Goal: Task Accomplishment & Management: Manage account settings

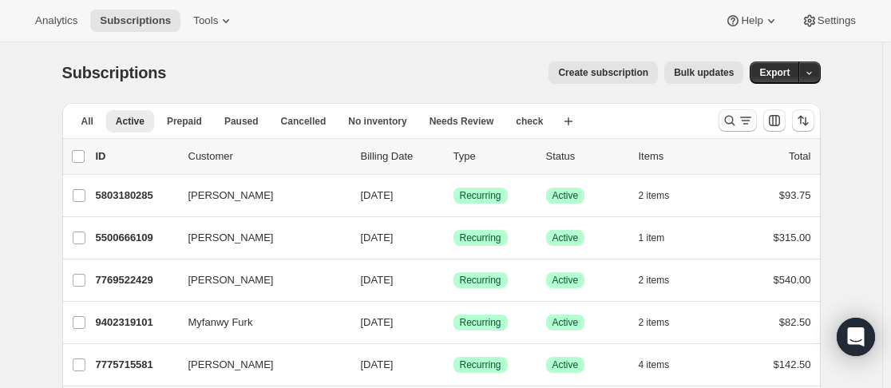
click at [735, 122] on icon "Search and filter results" at bounding box center [729, 121] width 10 height 10
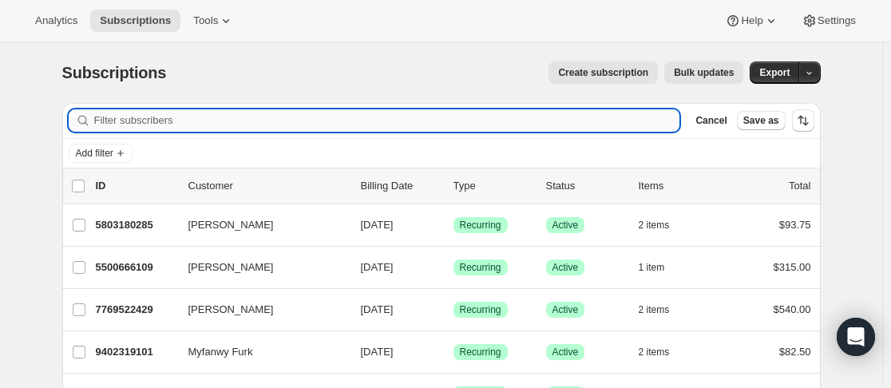
click at [565, 127] on div "Filter subscribers Cancel Save as" at bounding box center [441, 120] width 759 height 35
click at [567, 125] on input "Filter subscribers" at bounding box center [387, 120] width 586 height 22
click at [572, 121] on input "Filter subscribers" at bounding box center [387, 120] width 586 height 22
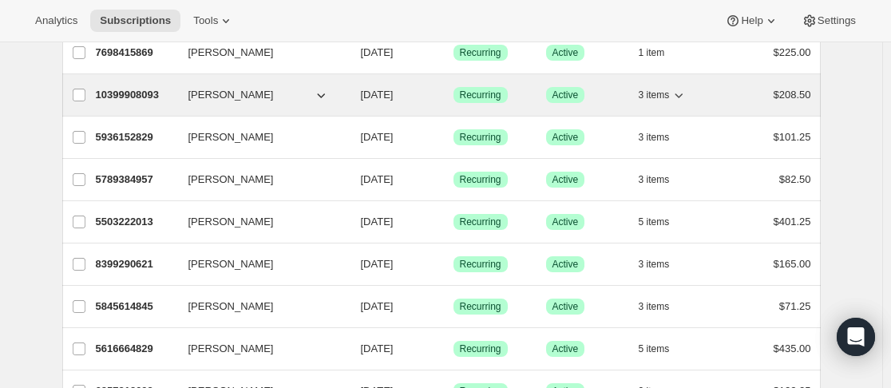
scroll to position [1438, 0]
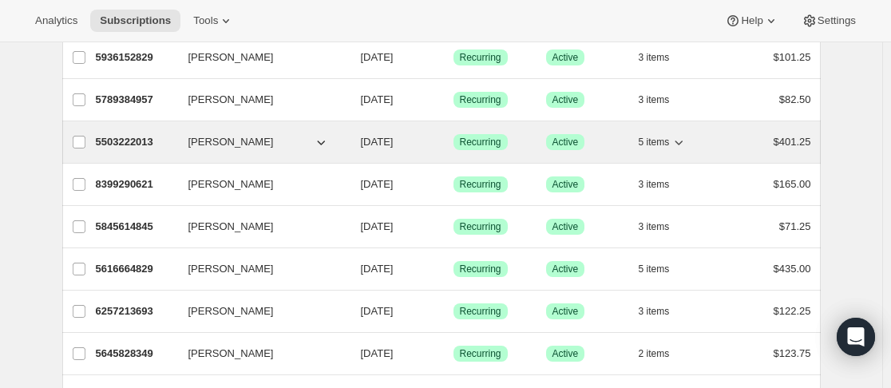
type input "st"
click at [176, 139] on p "5503222013" at bounding box center [136, 142] width 80 height 16
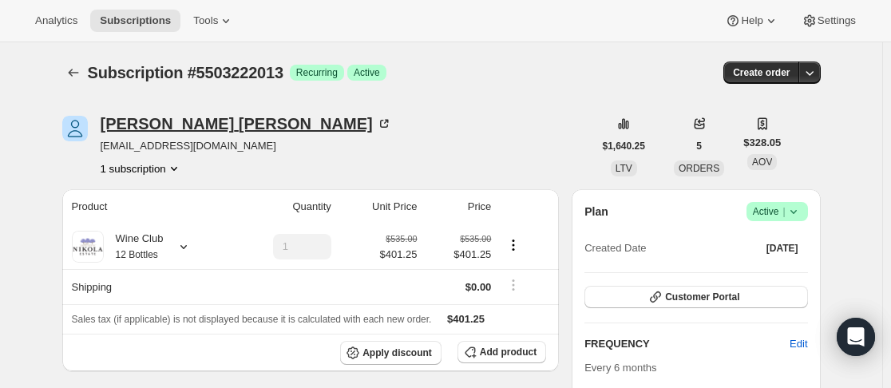
click at [207, 129] on div "[PERSON_NAME]" at bounding box center [246, 124] width 291 height 16
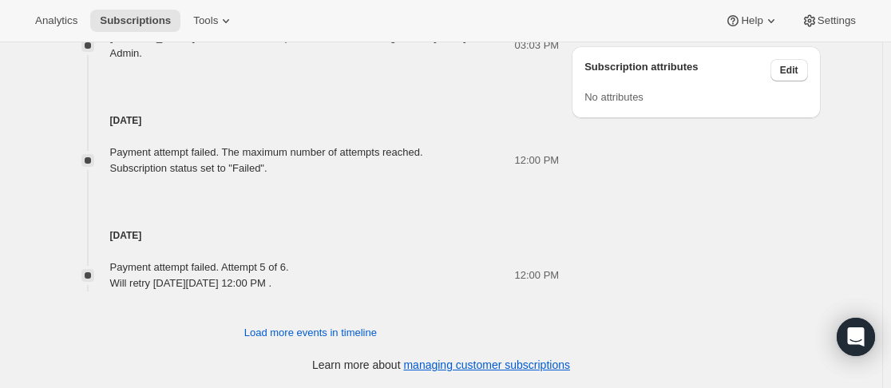
scroll to position [734, 0]
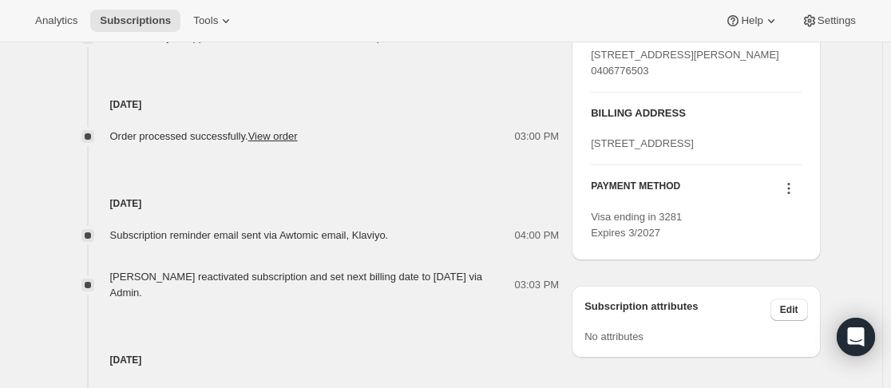
click at [797, 196] on icon at bounding box center [789, 188] width 16 height 16
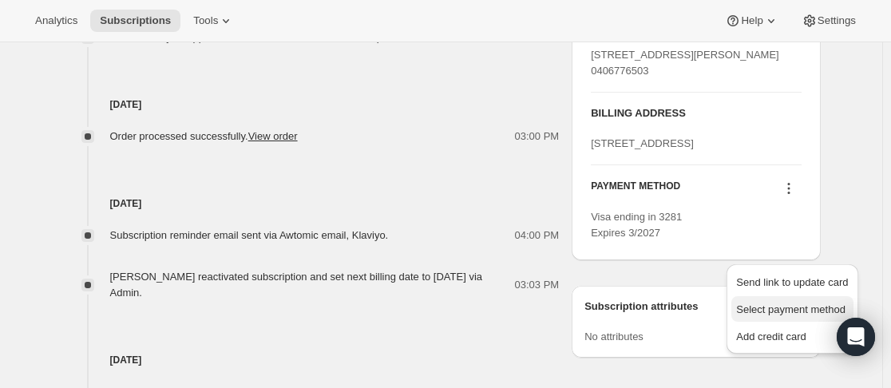
click at [807, 311] on span "Select payment method" at bounding box center [790, 309] width 109 height 12
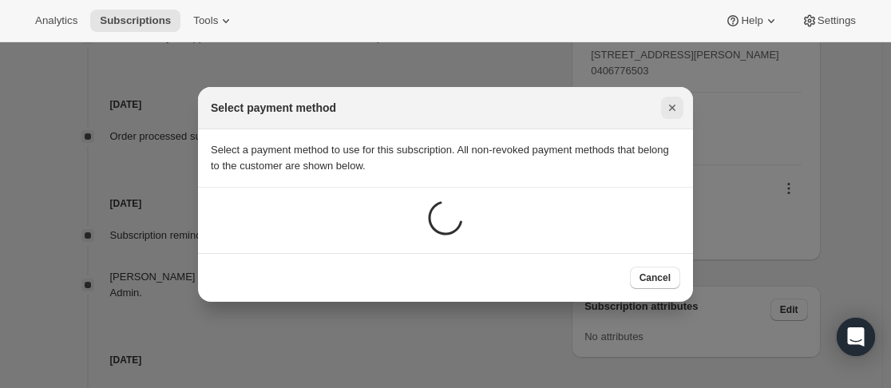
click at [664, 105] on icon "Close" at bounding box center [672, 108] width 16 height 16
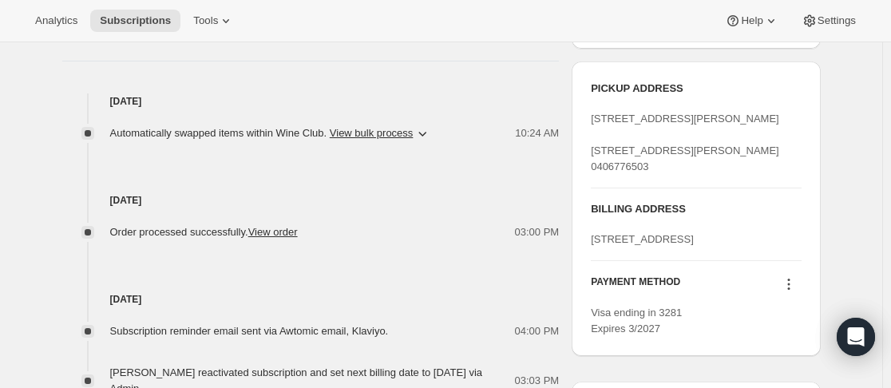
scroll to position [639, 0]
drag, startPoint x: 588, startPoint y: 275, endPoint x: 763, endPoint y: 270, distance: 175.8
click at [704, 273] on div "PICKUP ADDRESS [STREET_ADDRESS][PERSON_NAME] [STREET_ADDRESS][GEOGRAPHIC_DATA][…" at bounding box center [696, 208] width 248 height 295
click at [768, 247] on div "[STREET_ADDRESS]" at bounding box center [696, 239] width 210 height 16
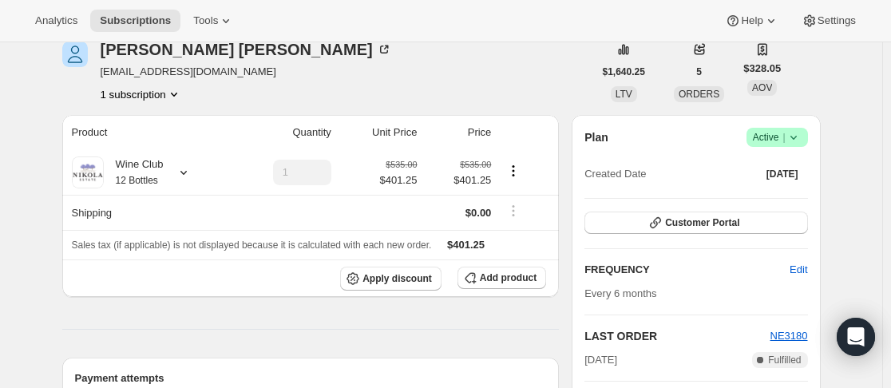
scroll to position [0, 0]
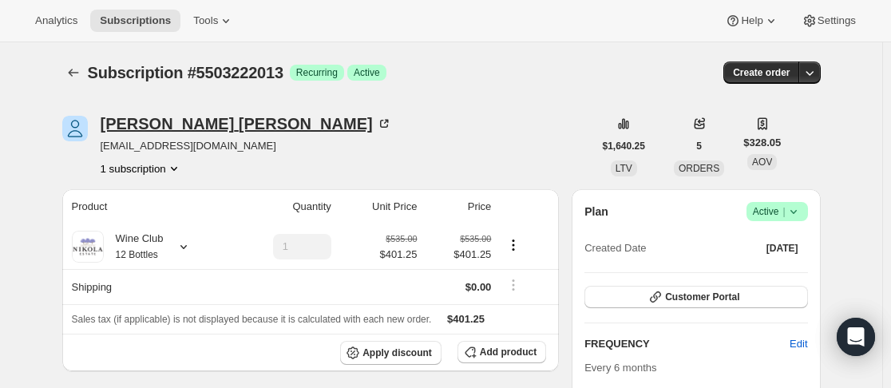
click at [138, 122] on div "[PERSON_NAME]" at bounding box center [246, 124] width 291 height 16
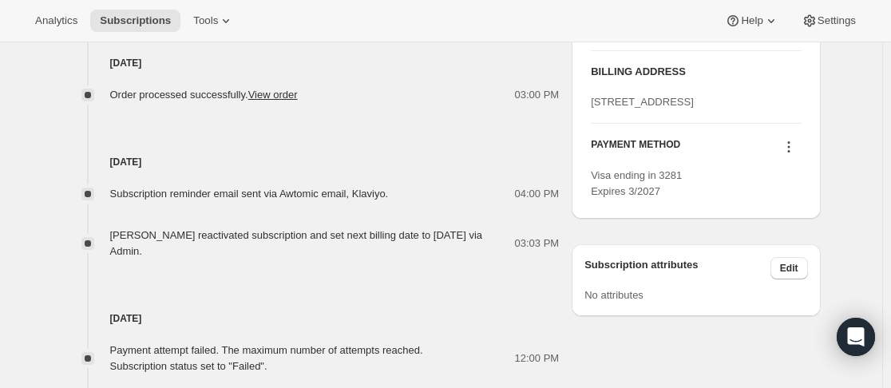
scroll to position [799, 0]
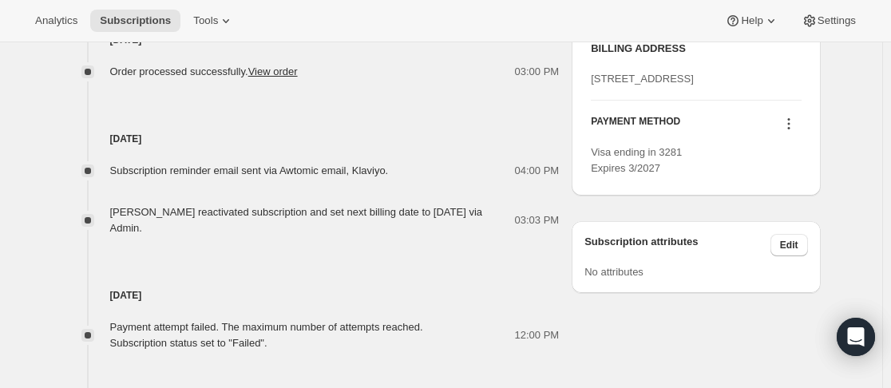
click at [794, 132] on icon at bounding box center [789, 124] width 16 height 16
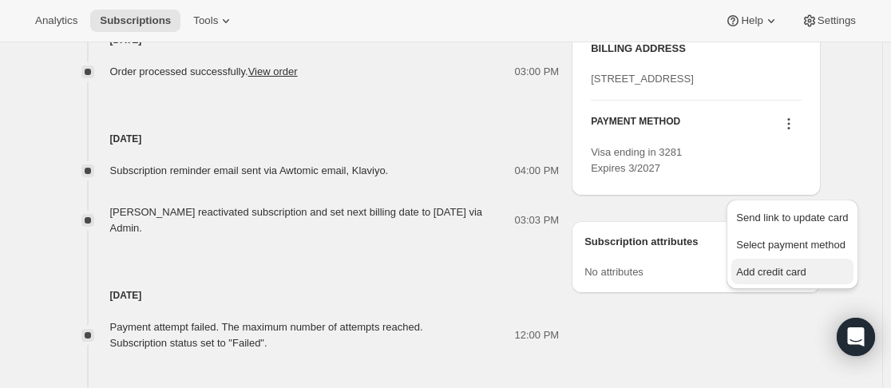
click at [789, 268] on span "Add credit card" at bounding box center [770, 272] width 69 height 12
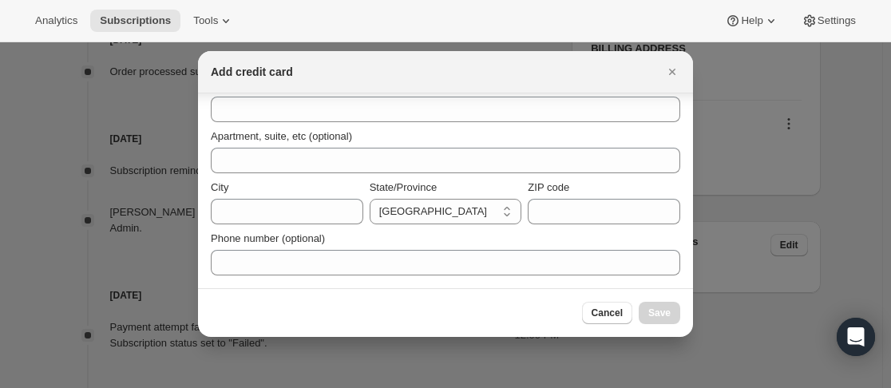
click at [481, 138] on div "Apartment, suite, etc (optional)" at bounding box center [446, 137] width 470 height 16
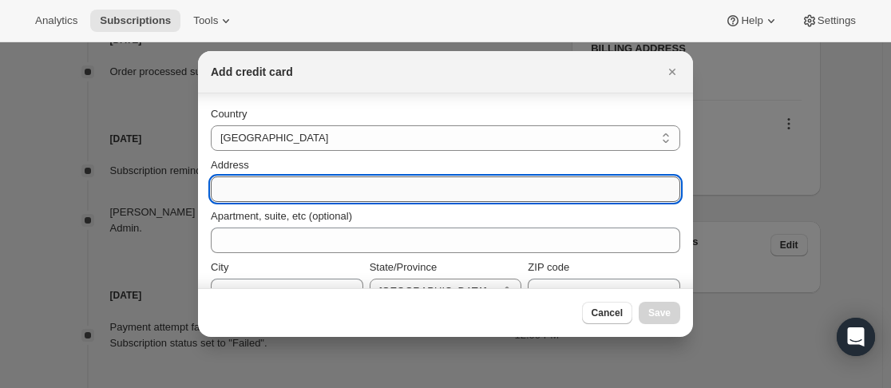
click at [410, 192] on input "Address" at bounding box center [446, 189] width 470 height 26
paste input "[STREET_ADDRESS]"
type input "[STREET_ADDRESS]"
click at [674, 74] on icon "Close" at bounding box center [672, 72] width 6 height 6
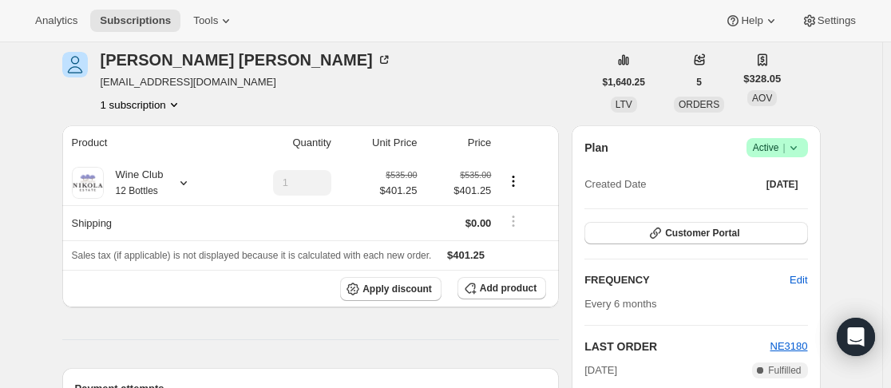
scroll to position [0, 0]
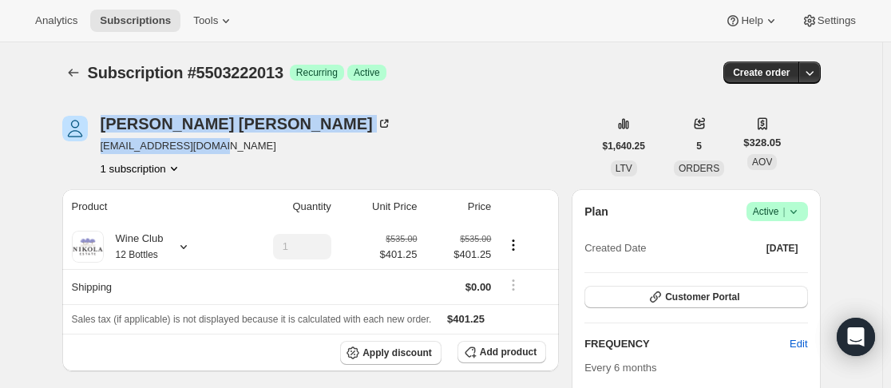
drag, startPoint x: 91, startPoint y: 147, endPoint x: 229, endPoint y: 147, distance: 138.2
click at [203, 145] on div "[PERSON_NAME] [EMAIL_ADDRESS][DOMAIN_NAME] 1 subscription" at bounding box center [327, 146] width 531 height 61
click at [230, 147] on span "[EMAIL_ADDRESS][DOMAIN_NAME]" at bounding box center [246, 146] width 291 height 16
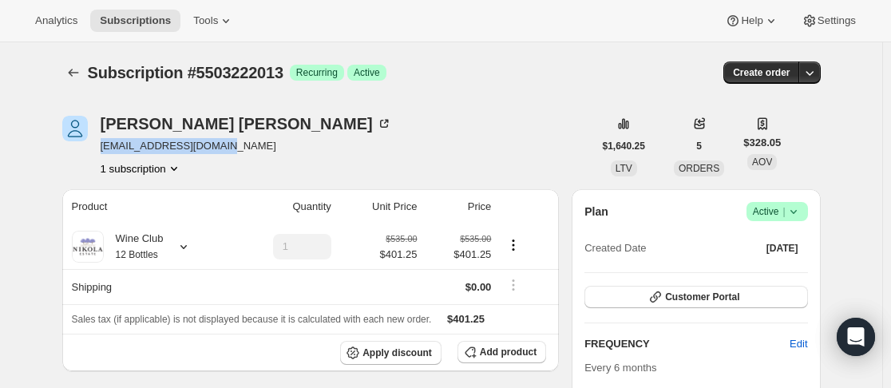
drag, startPoint x: 101, startPoint y: 149, endPoint x: 210, endPoint y: 149, distance: 108.6
click at [210, 149] on div "[PERSON_NAME] [EMAIL_ADDRESS][DOMAIN_NAME] 1 subscription" at bounding box center [327, 146] width 531 height 61
copy span "[EMAIL_ADDRESS][DOMAIN_NAME]"
